Goal: Obtain resource: Obtain resource

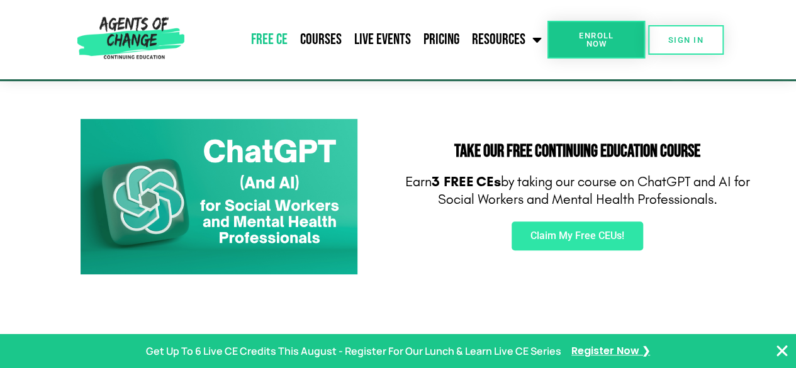
scroll to position [184, 0]
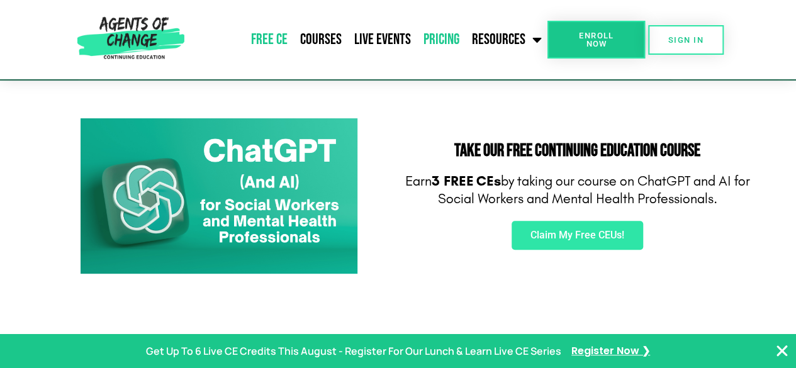
click at [448, 45] on link "Pricing" at bounding box center [441, 39] width 48 height 31
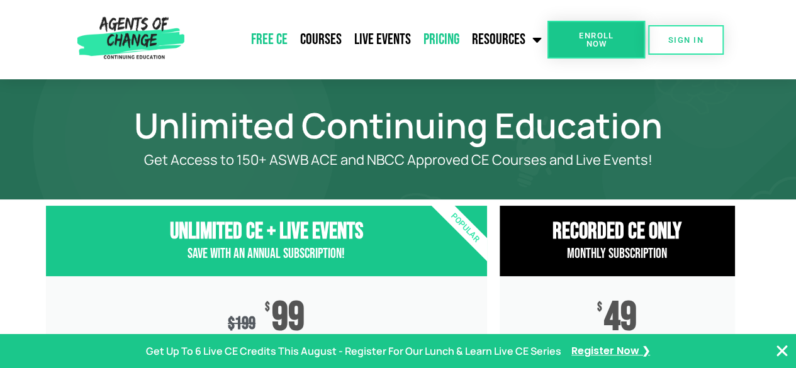
click at [275, 40] on link "Free CE" at bounding box center [269, 39] width 49 height 31
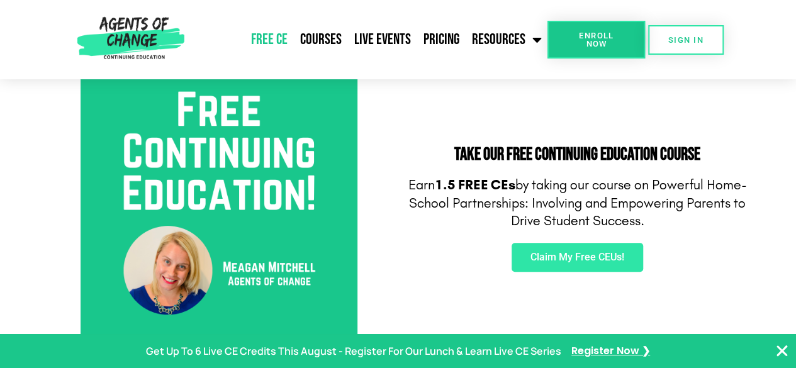
scroll to position [444, 0]
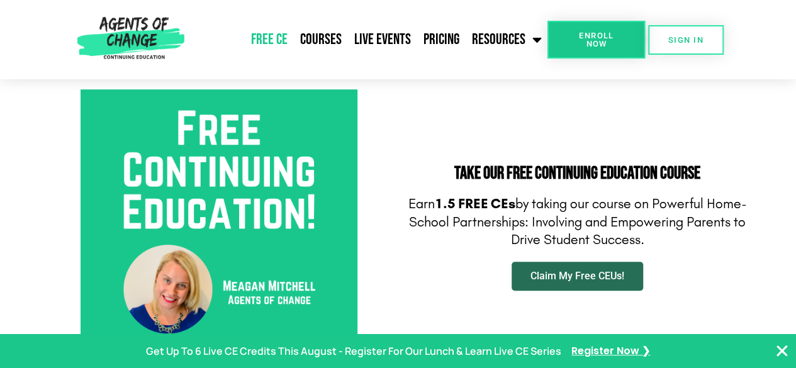
click at [564, 283] on link "Claim My Free CEUs!" at bounding box center [578, 276] width 132 height 29
